Goal: Communication & Community: Answer question/provide support

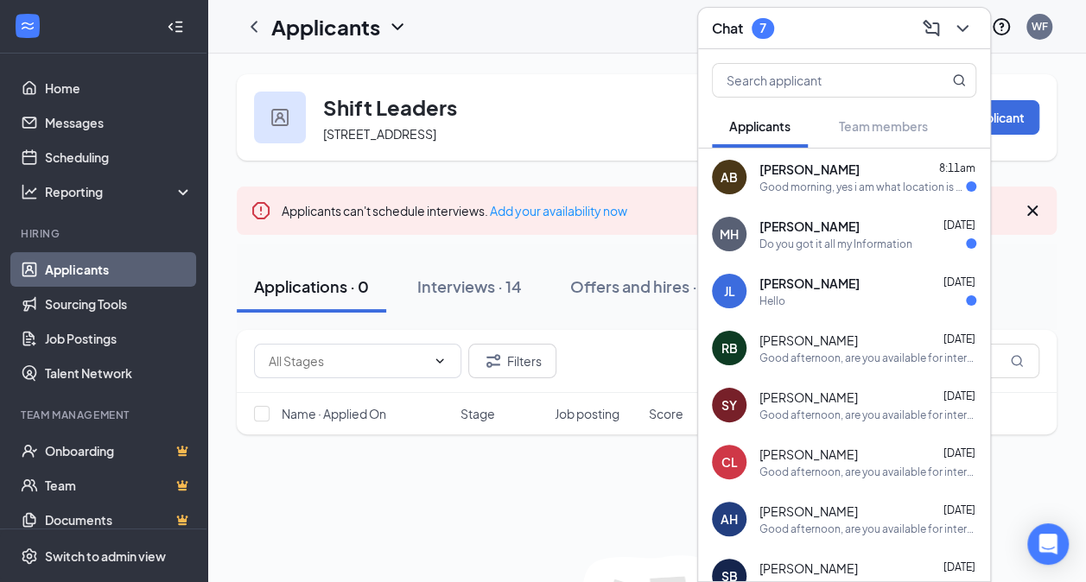
click at [805, 192] on div "Good morning, yes i am what location is this?" at bounding box center [862, 187] width 206 height 15
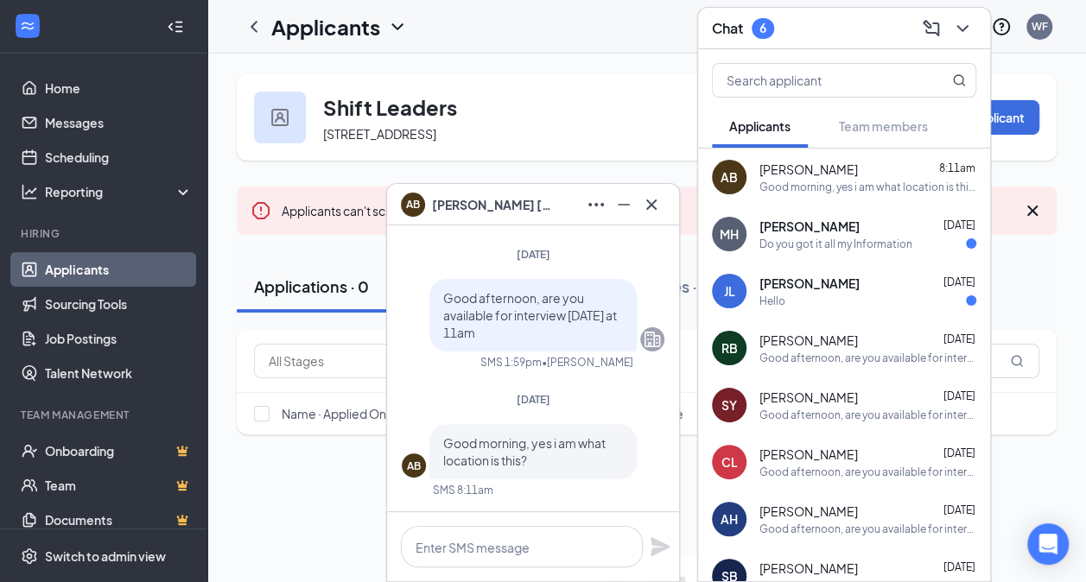
click at [441, 209] on span "[PERSON_NAME]" at bounding box center [492, 204] width 121 height 19
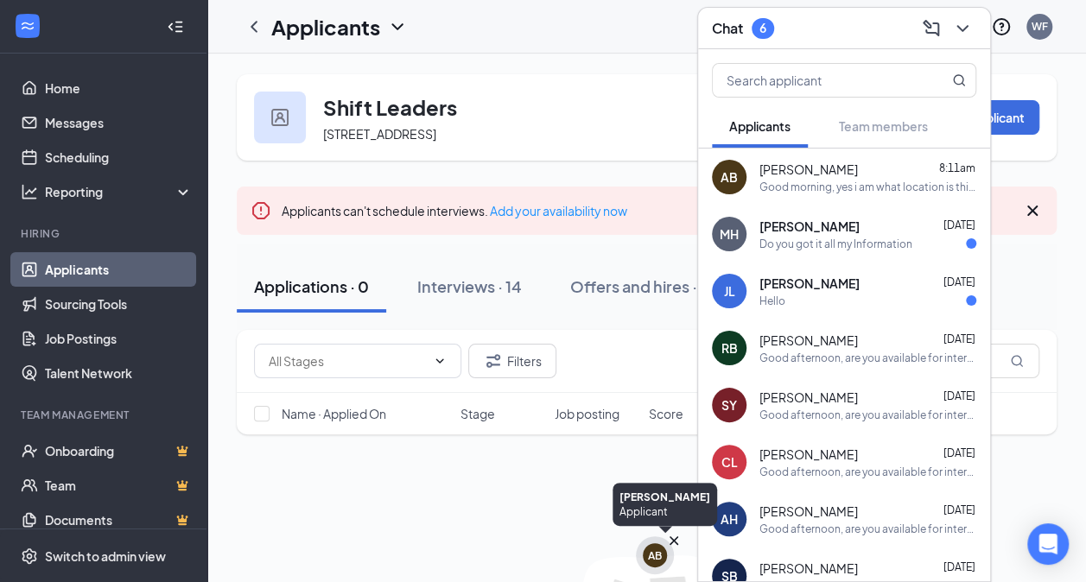
click at [648, 563] on div "AB" at bounding box center [655, 555] width 24 height 24
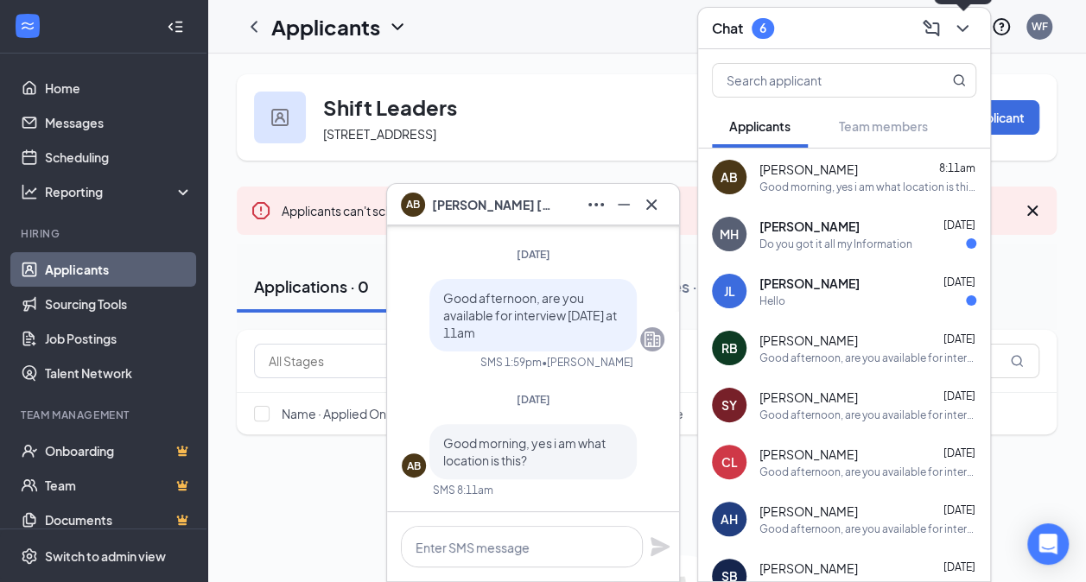
click at [960, 29] on icon "ChevronDown" at bounding box center [961, 28] width 11 height 7
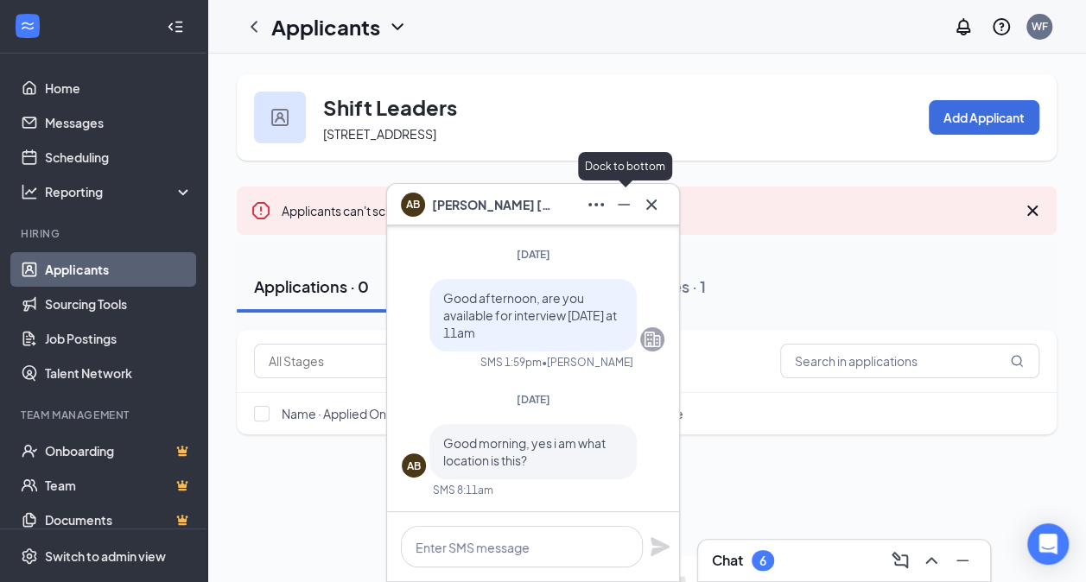
click at [626, 206] on icon "Minimize" at bounding box center [623, 204] width 21 height 21
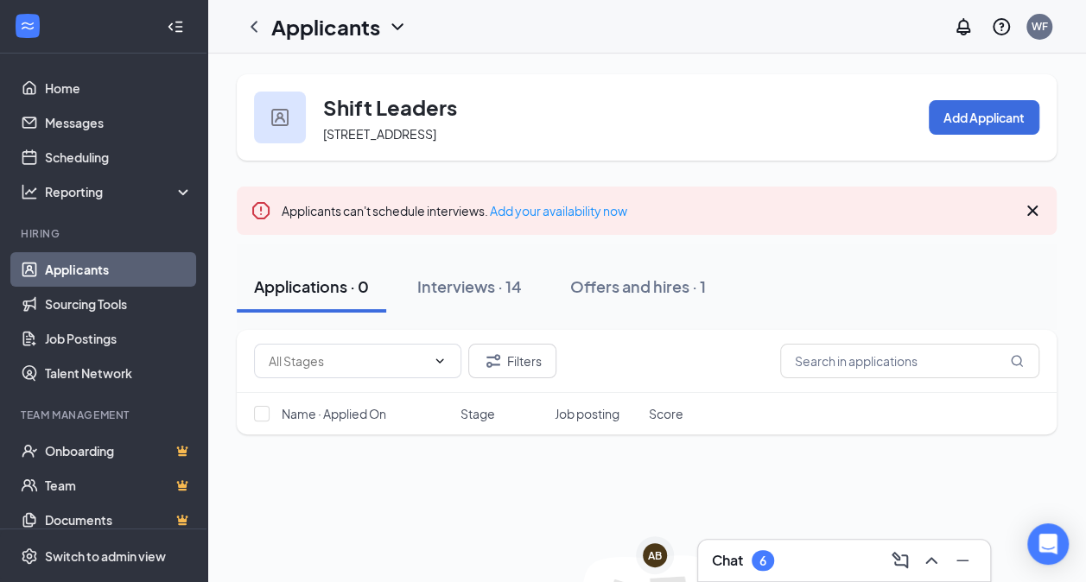
click at [816, 393] on div "Filters" at bounding box center [647, 361] width 820 height 63
click at [505, 297] on div "Interviews · 14" at bounding box center [469, 287] width 105 height 22
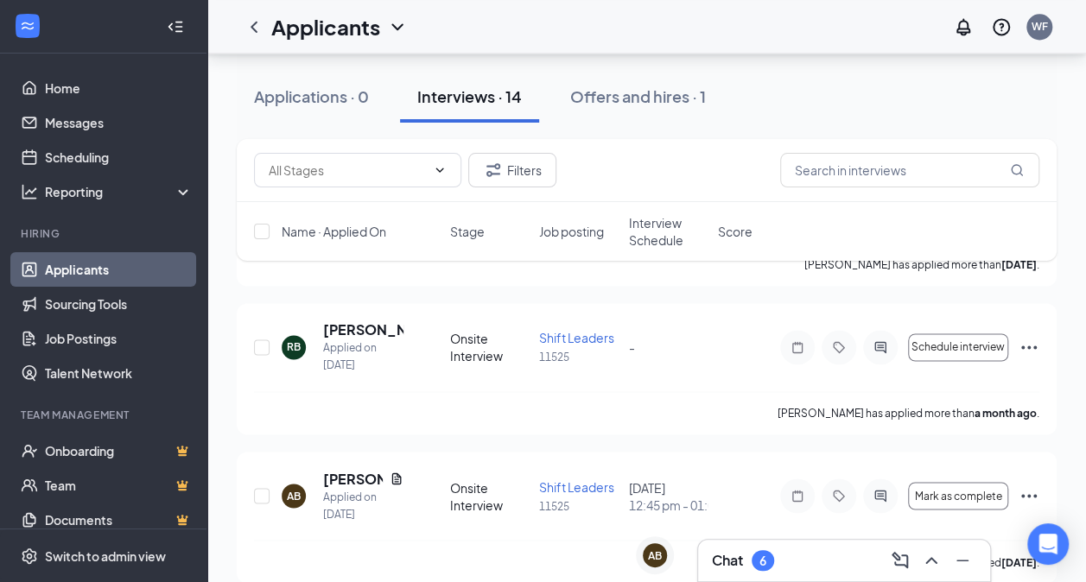
scroll to position [1261, 0]
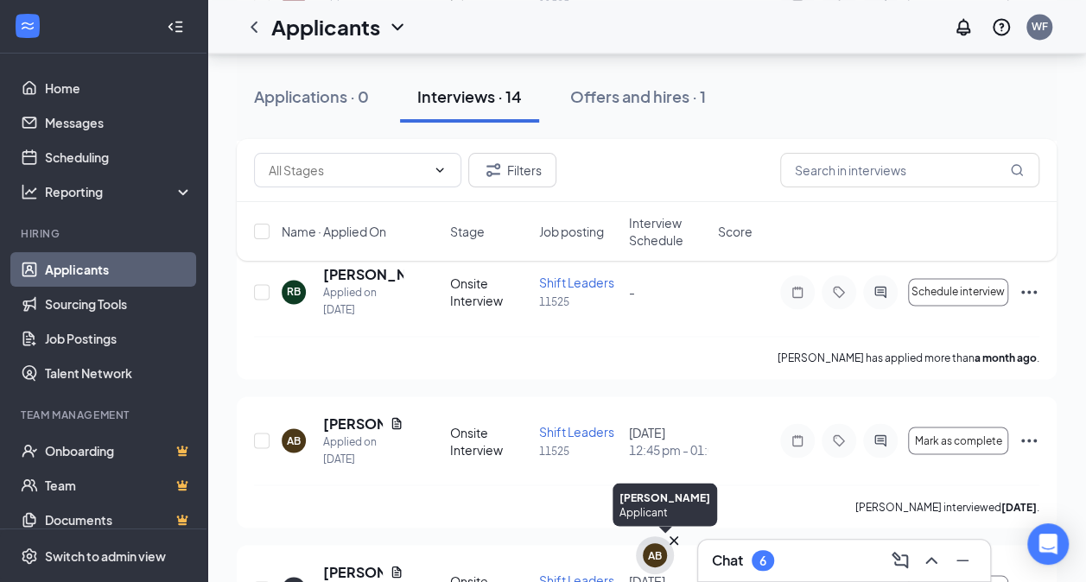
click at [648, 559] on div "AB" at bounding box center [655, 556] width 14 height 15
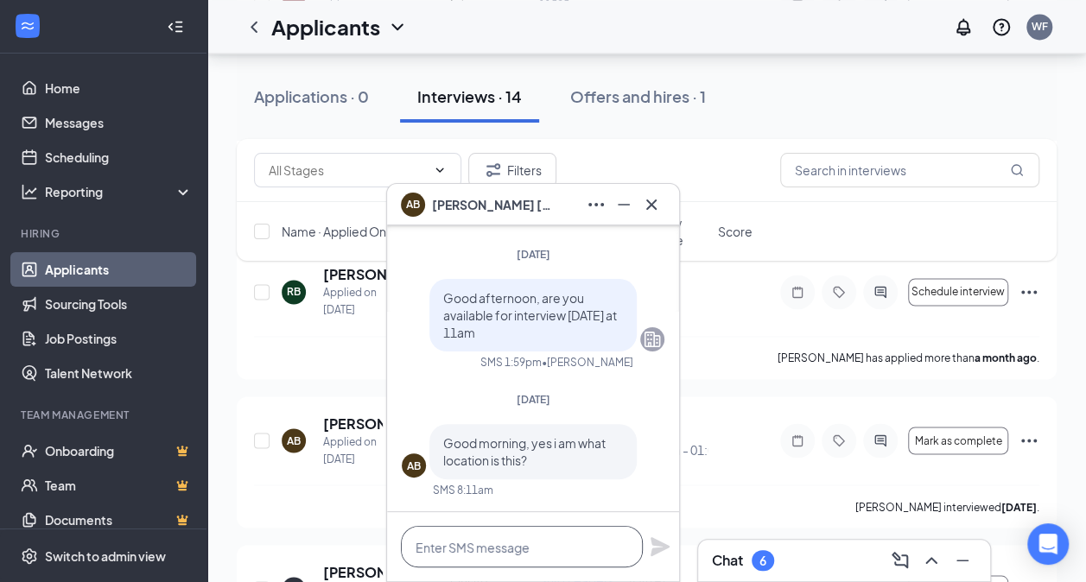
click at [505, 536] on textarea at bounding box center [522, 546] width 242 height 41
type textarea "the [GEOGRAPHIC_DATA] location"
click at [667, 546] on icon "Plane" at bounding box center [660, 546] width 19 height 19
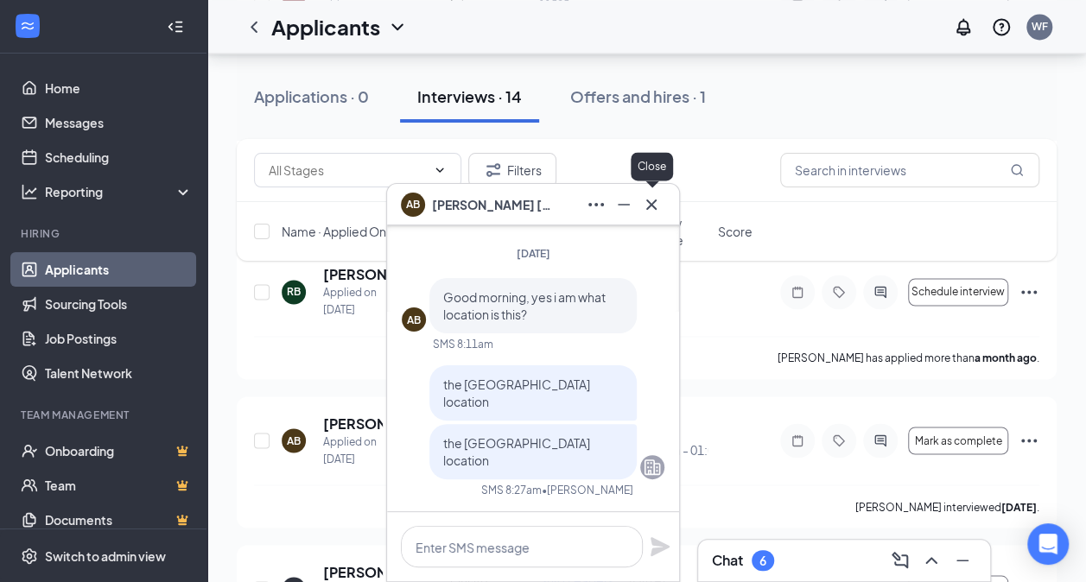
click at [647, 217] on button at bounding box center [652, 205] width 28 height 28
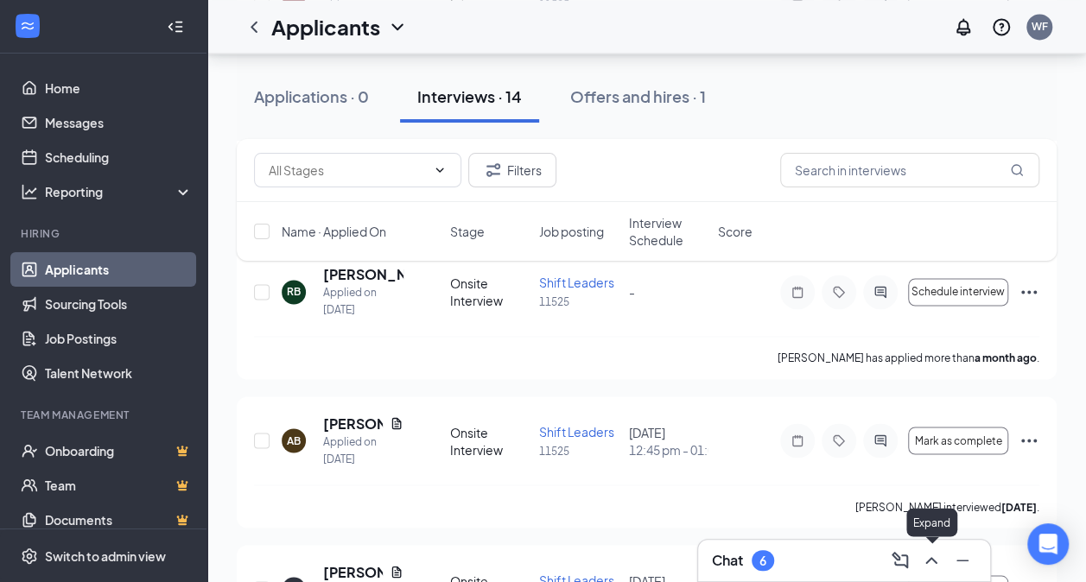
click at [926, 557] on icon "ChevronUp" at bounding box center [931, 560] width 21 height 21
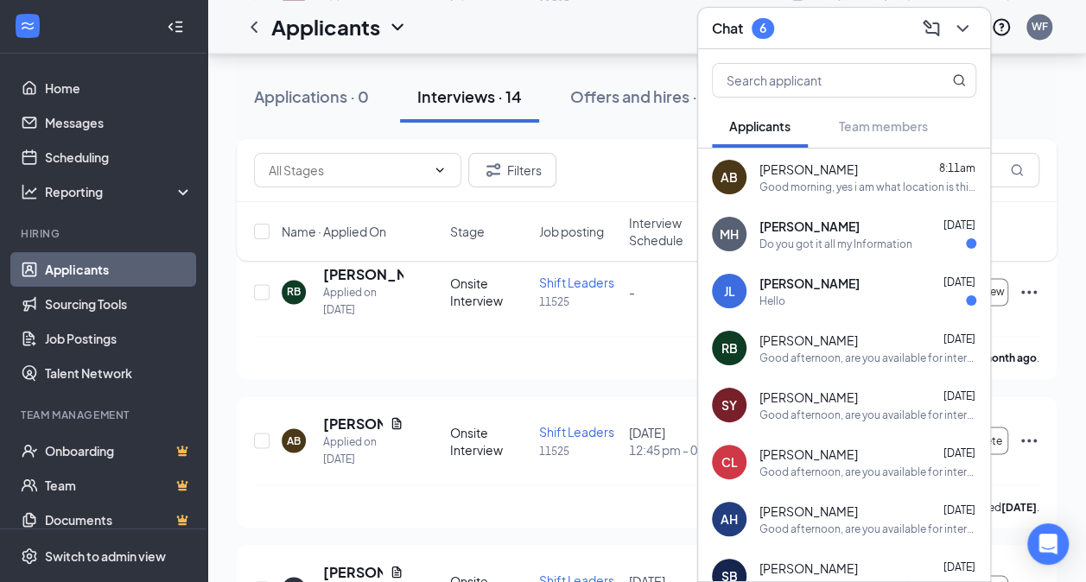
click at [860, 231] on span "[PERSON_NAME]" at bounding box center [809, 226] width 100 height 17
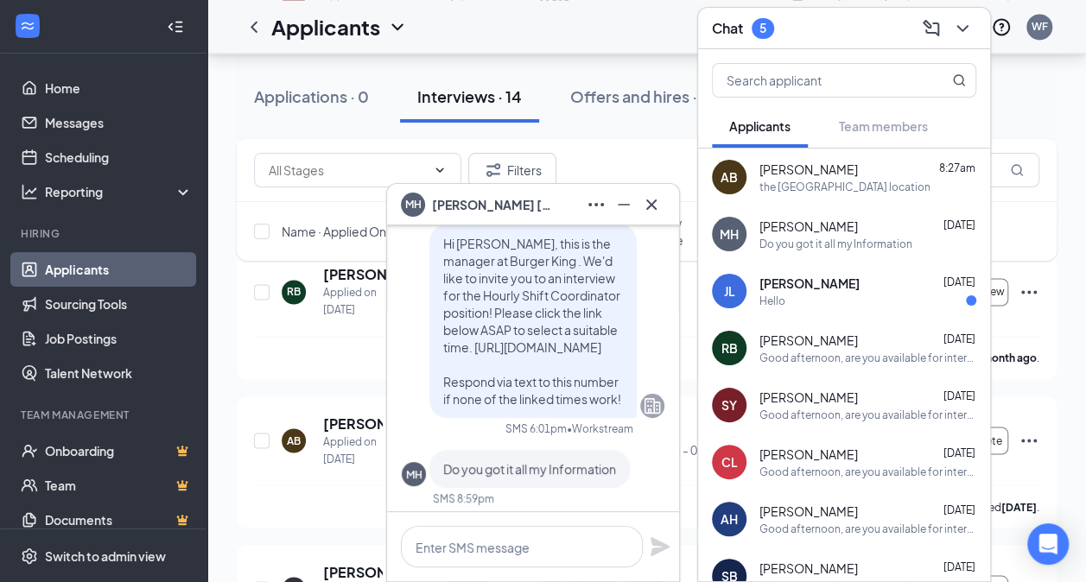
scroll to position [0, 0]
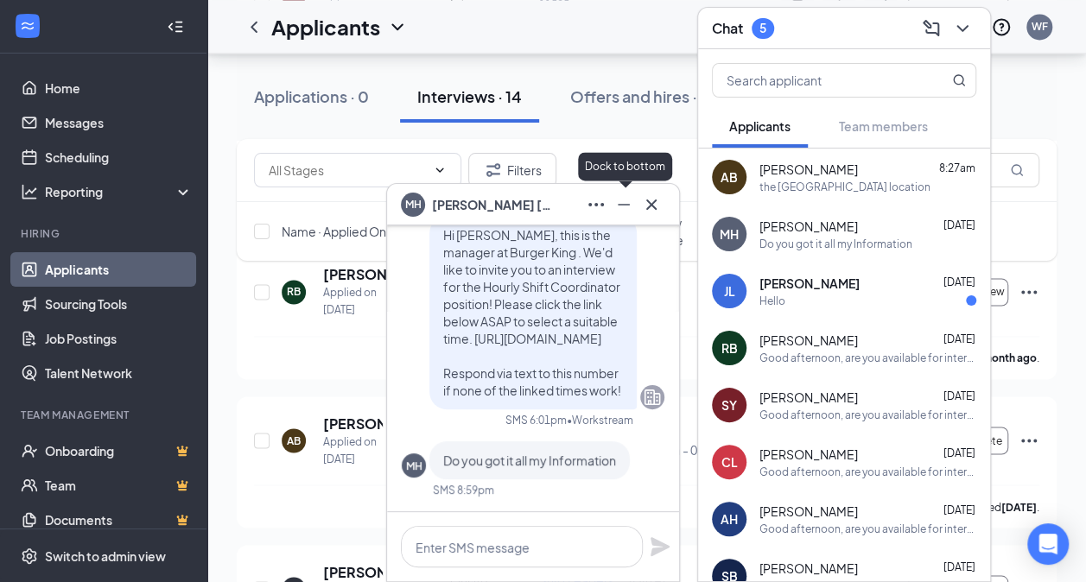
click at [613, 209] on icon "Minimize" at bounding box center [623, 204] width 21 height 21
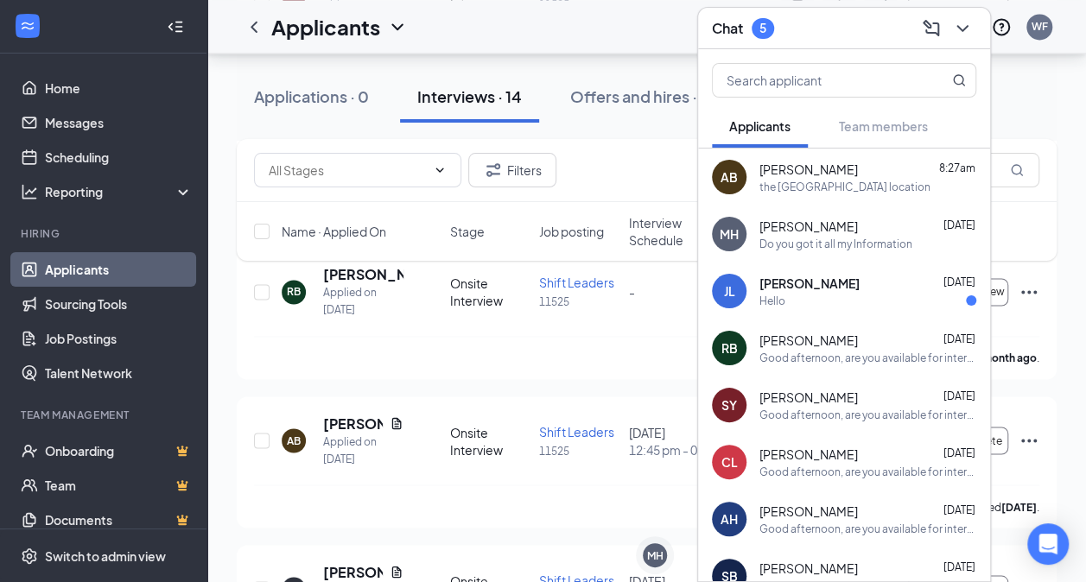
click at [976, 26] on div "Chat 5" at bounding box center [844, 28] width 292 height 41
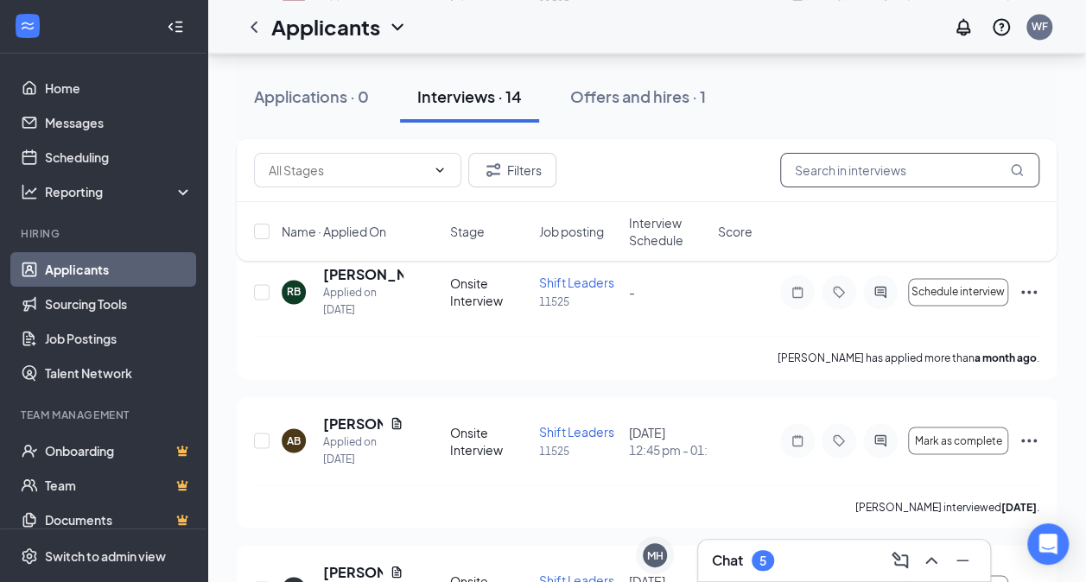
click at [868, 183] on input "text" at bounding box center [909, 170] width 259 height 35
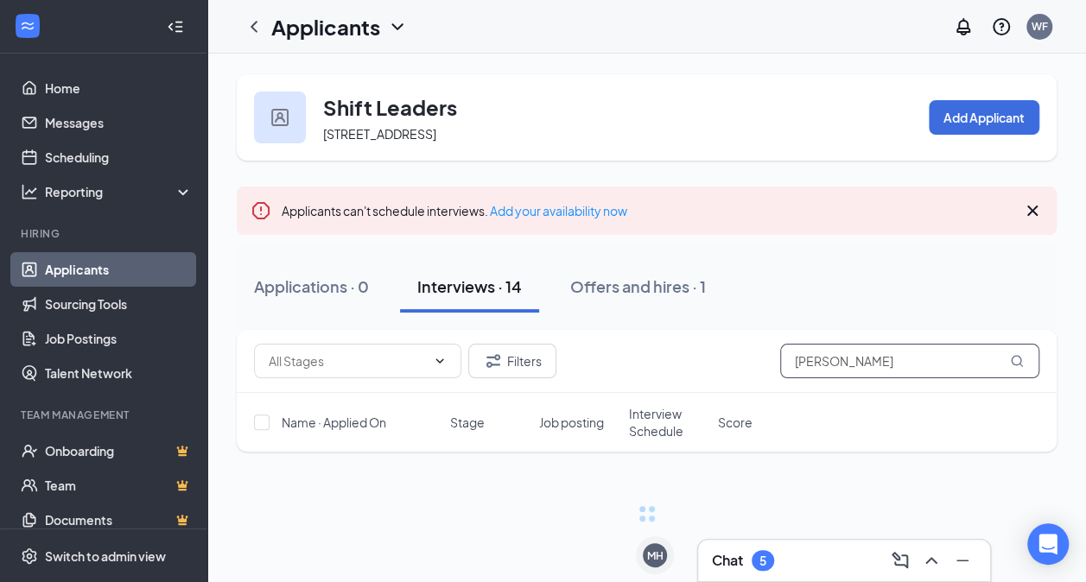
scroll to position [11, 0]
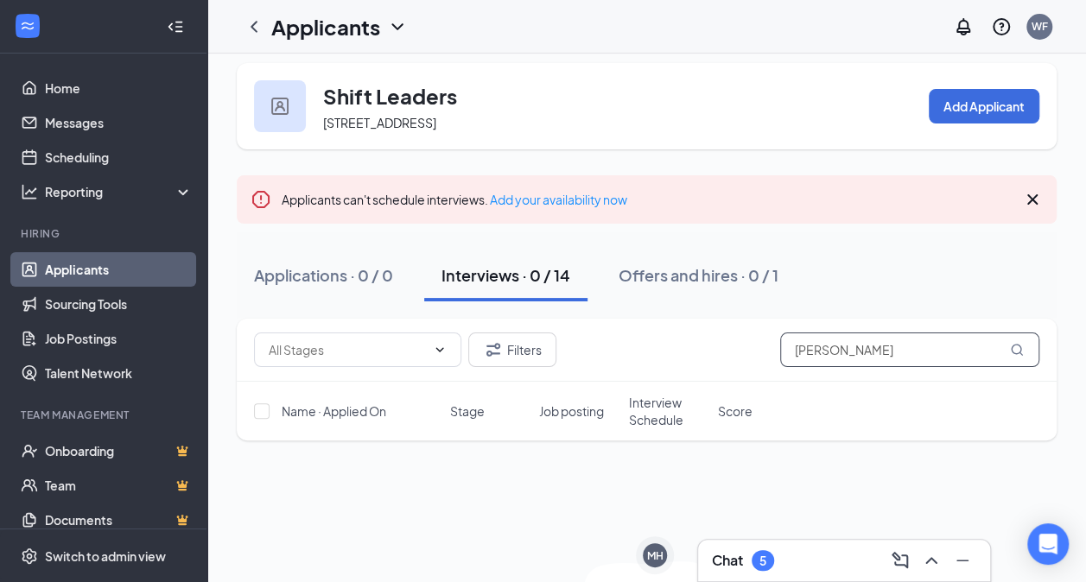
type input "[PERSON_NAME]"
click at [401, 28] on icon "ChevronDown" at bounding box center [397, 26] width 21 height 21
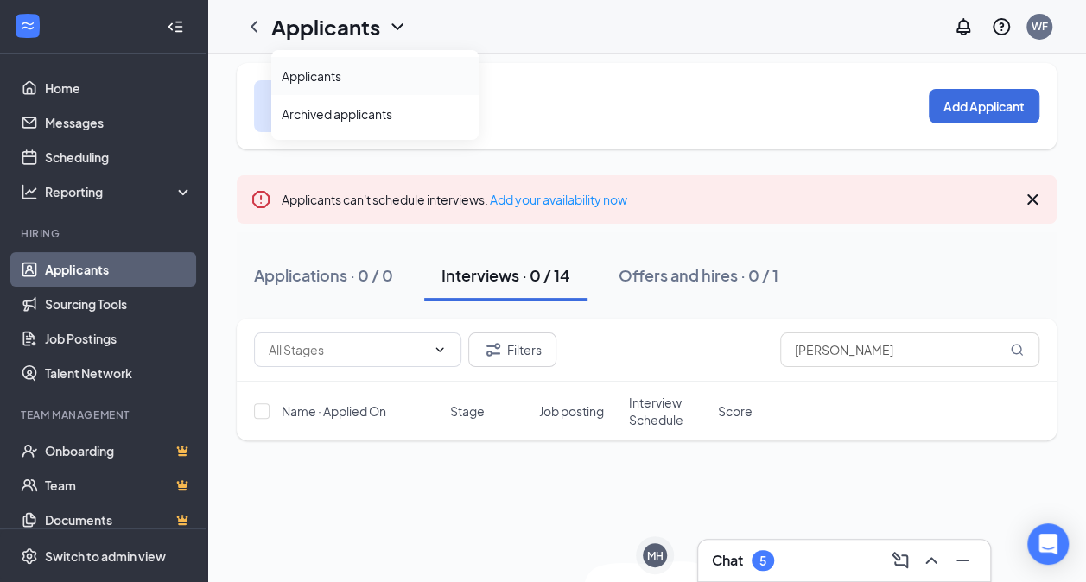
click at [346, 81] on link "Applicants" at bounding box center [375, 75] width 187 height 17
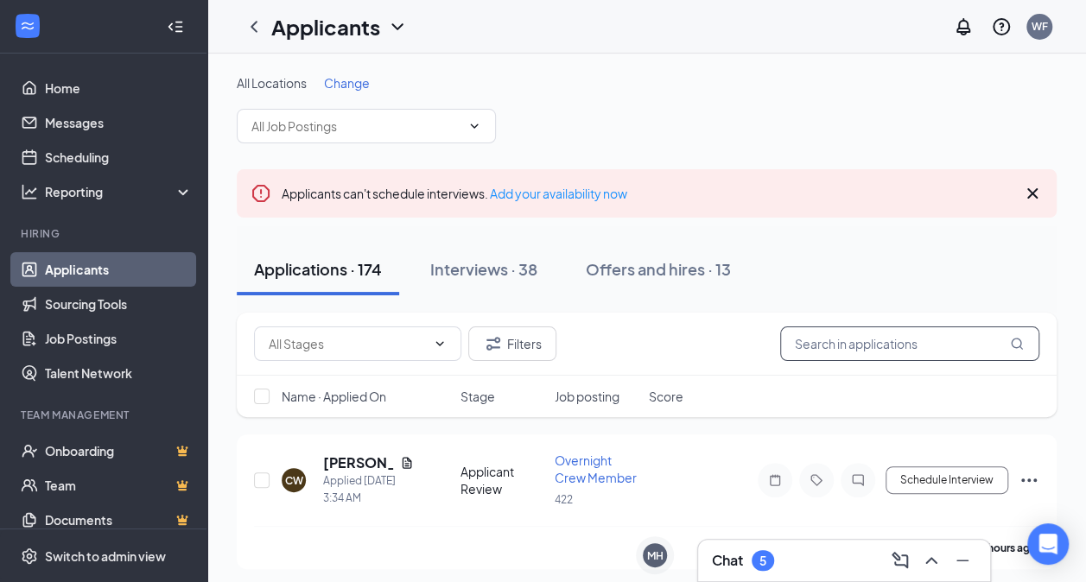
click at [824, 339] on input "text" at bounding box center [909, 344] width 259 height 35
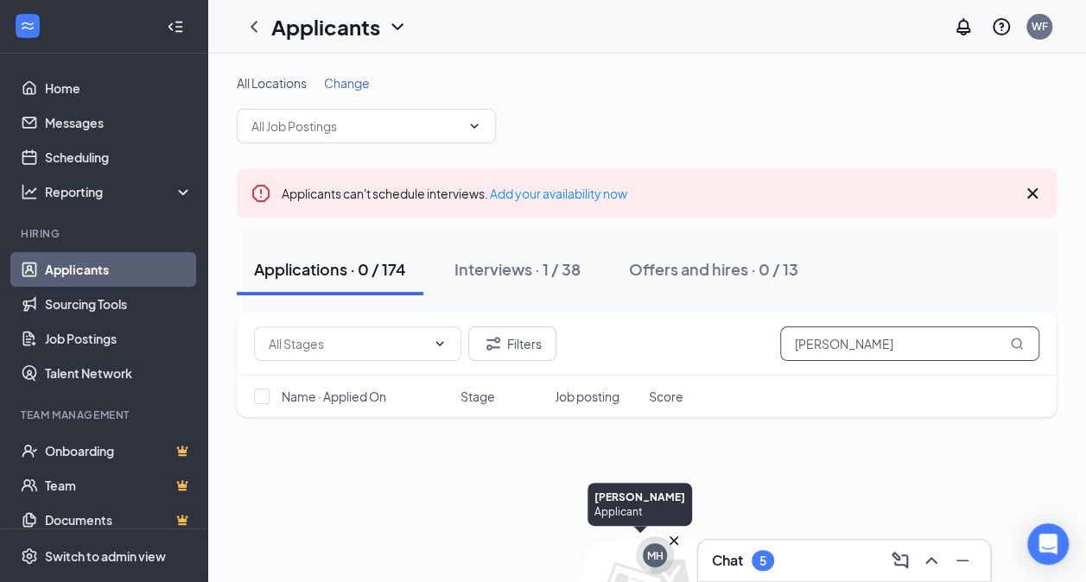
type input "[PERSON_NAME]"
click at [654, 554] on div "MH" at bounding box center [655, 556] width 16 height 15
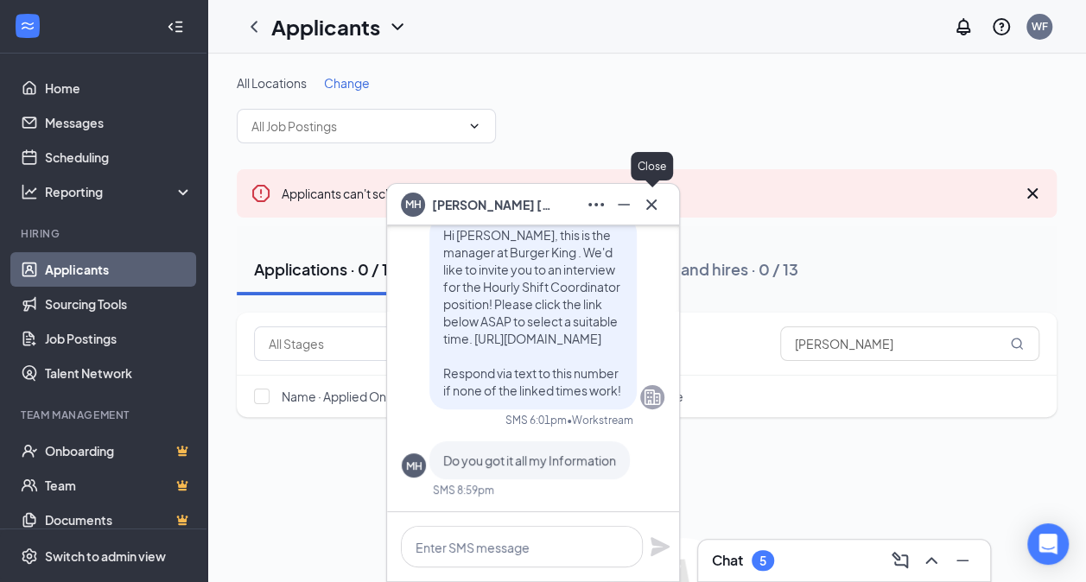
click at [638, 210] on div at bounding box center [652, 205] width 28 height 28
click at [619, 212] on icon "Minimize" at bounding box center [623, 204] width 21 height 21
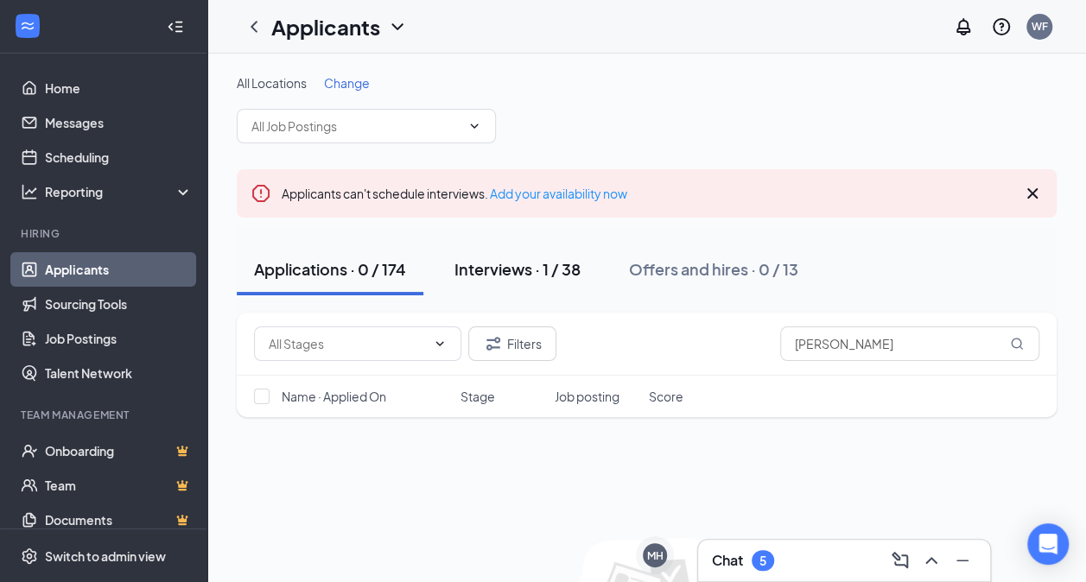
click at [534, 266] on div "Interviews · 1 / 38" at bounding box center [517, 269] width 126 height 22
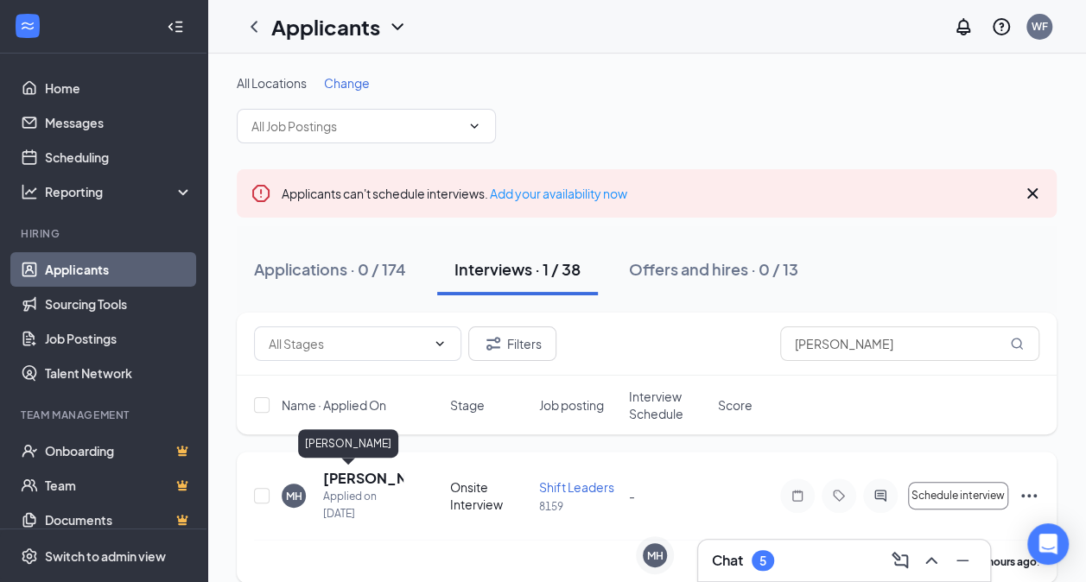
click at [343, 472] on h5 "[PERSON_NAME]" at bounding box center [363, 478] width 80 height 19
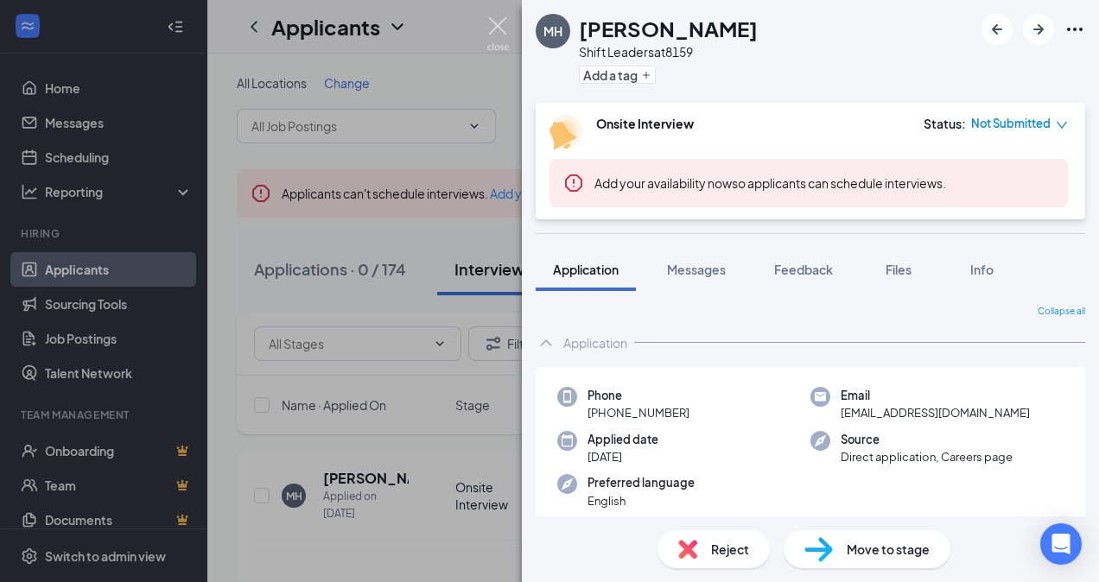
click at [492, 30] on img at bounding box center [498, 34] width 22 height 34
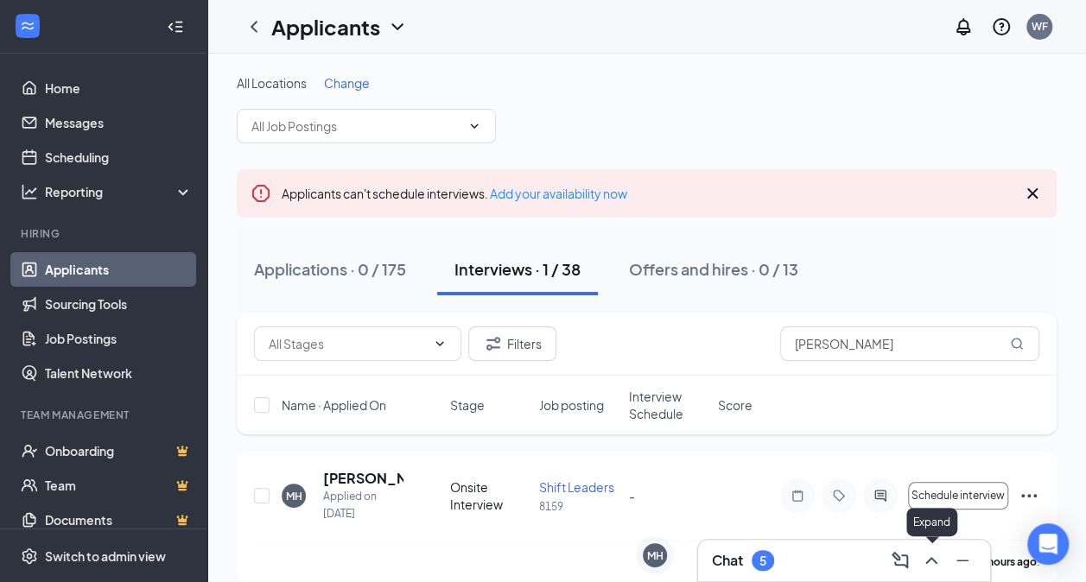
click at [927, 569] on icon "ChevronUp" at bounding box center [931, 560] width 21 height 21
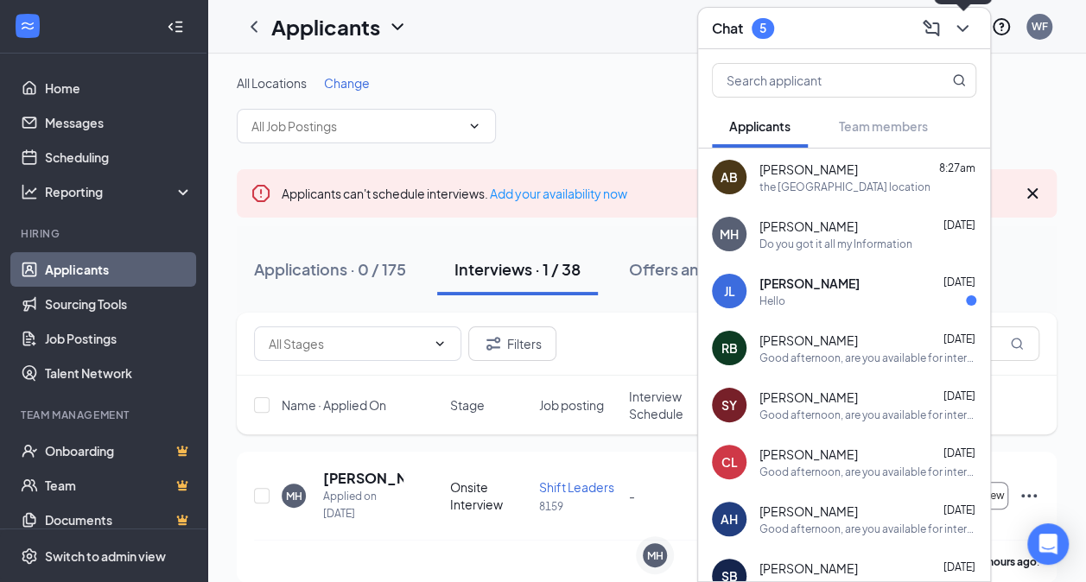
click at [960, 36] on icon "ChevronDown" at bounding box center [962, 28] width 21 height 21
